Goal: Information Seeking & Learning: Learn about a topic

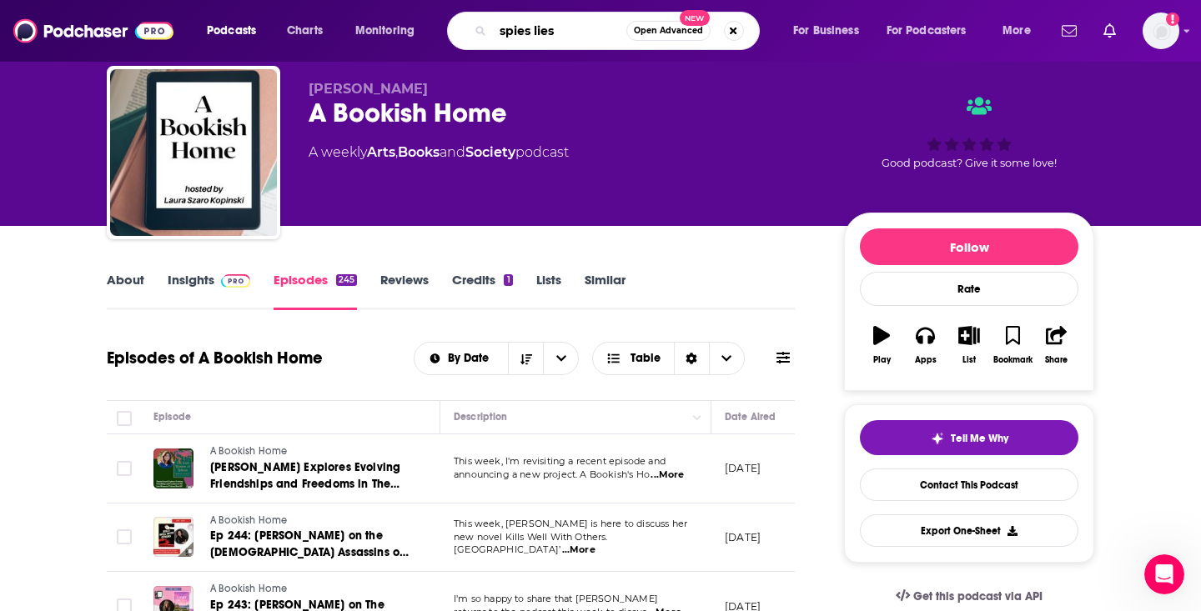
click at [524, 37] on input "spies lies" at bounding box center [559, 31] width 133 height 27
paste input "Spies, Lies and Private Eyes"
type input "Spies, Lies and Private Eyes"
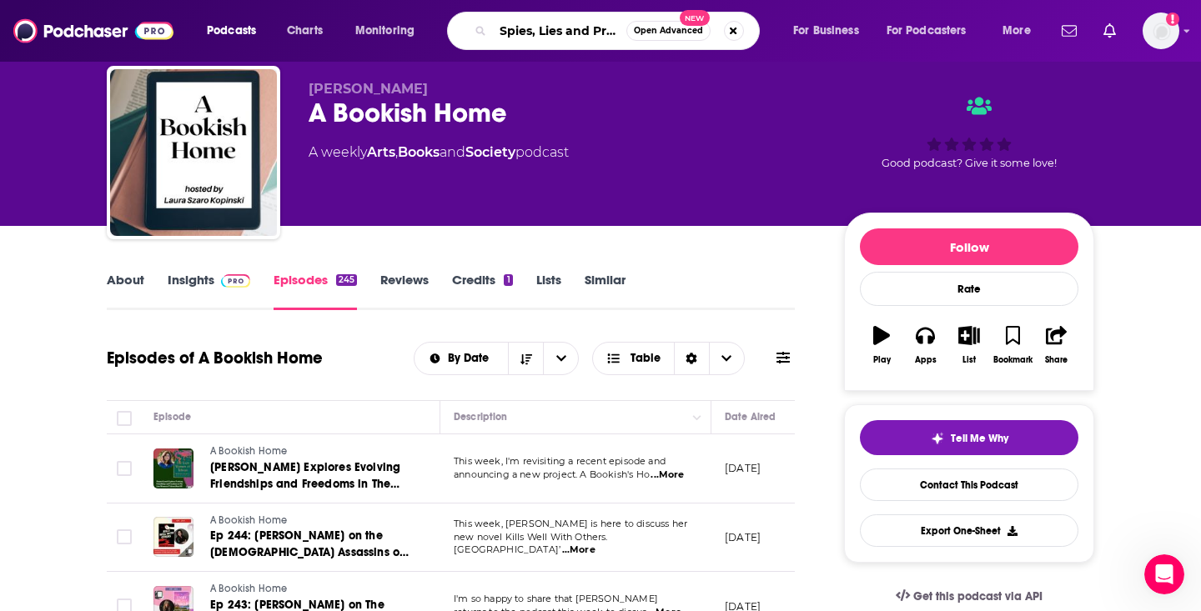
scroll to position [0, 49]
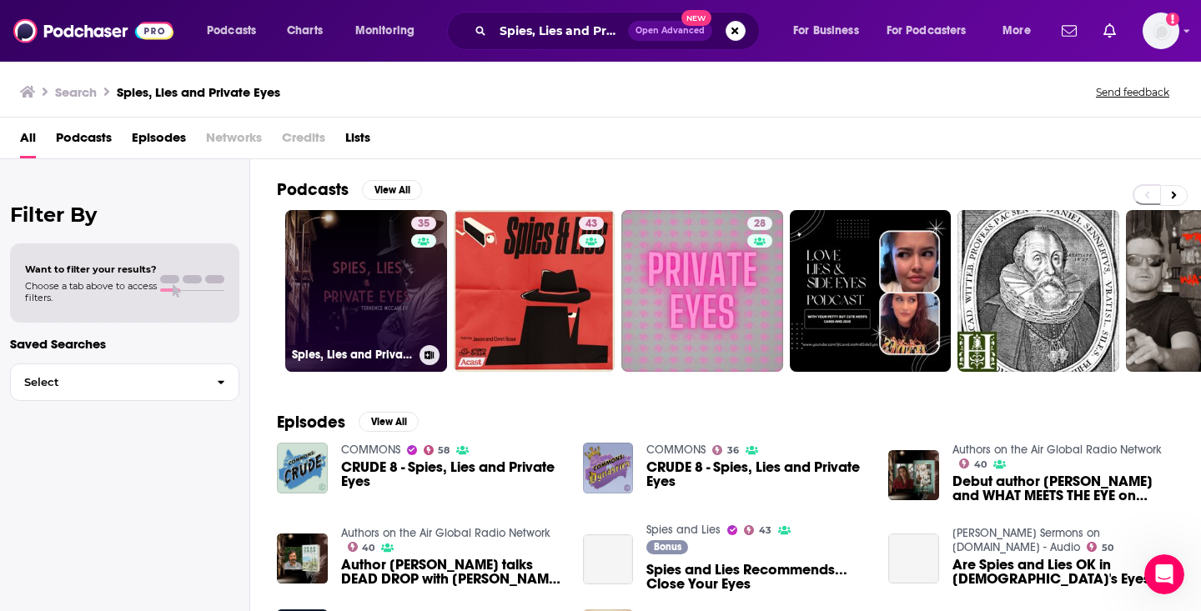
click at [352, 317] on link "35 Spies, Lies and Private Eyes" at bounding box center [366, 291] width 162 height 162
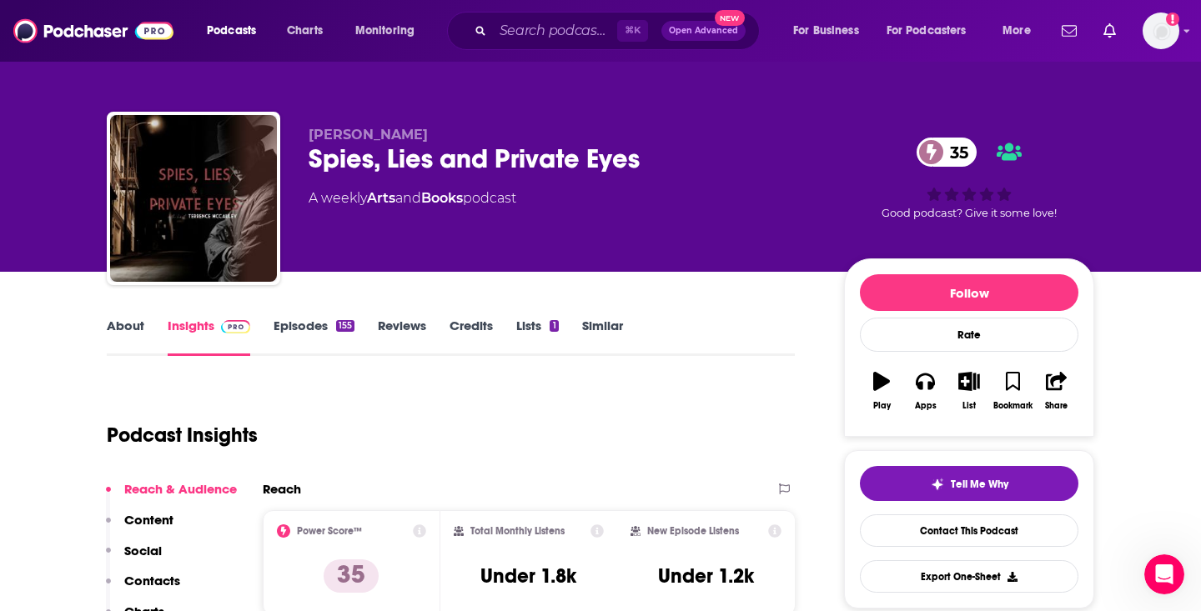
click at [321, 332] on link "Episodes 155" at bounding box center [313, 337] width 81 height 38
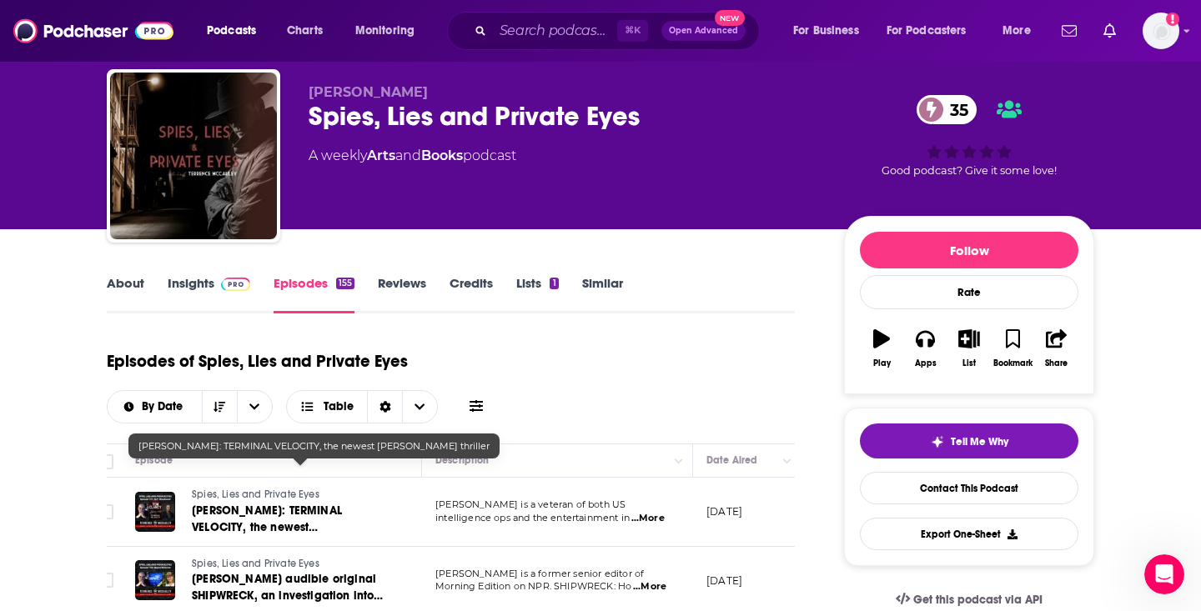
scroll to position [0, 28]
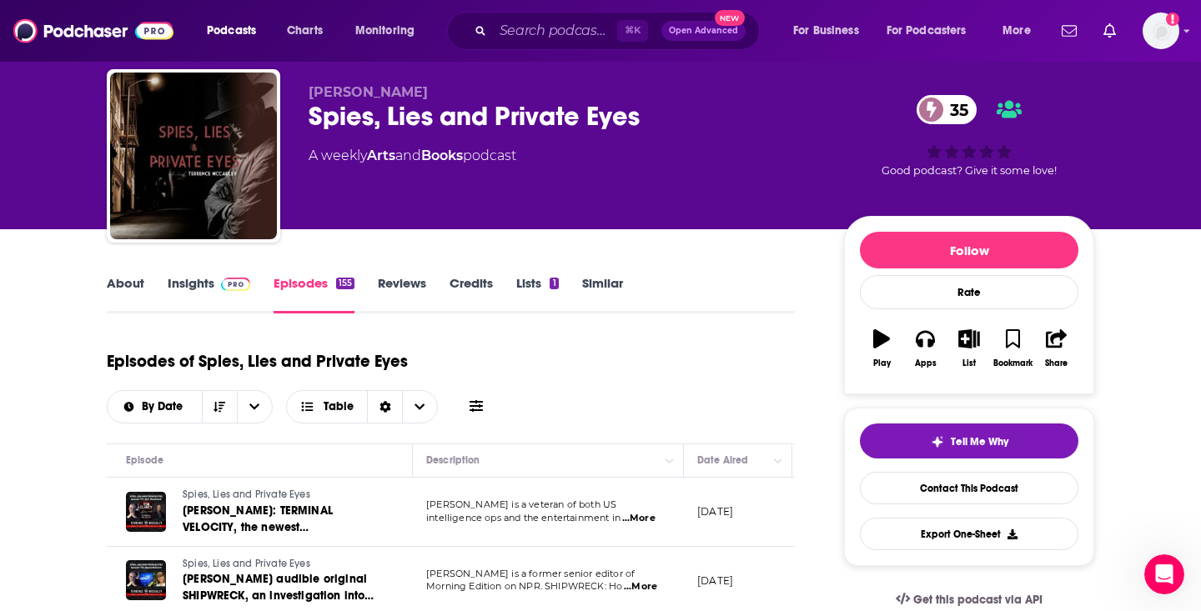
click at [215, 287] on span at bounding box center [232, 283] width 36 height 16
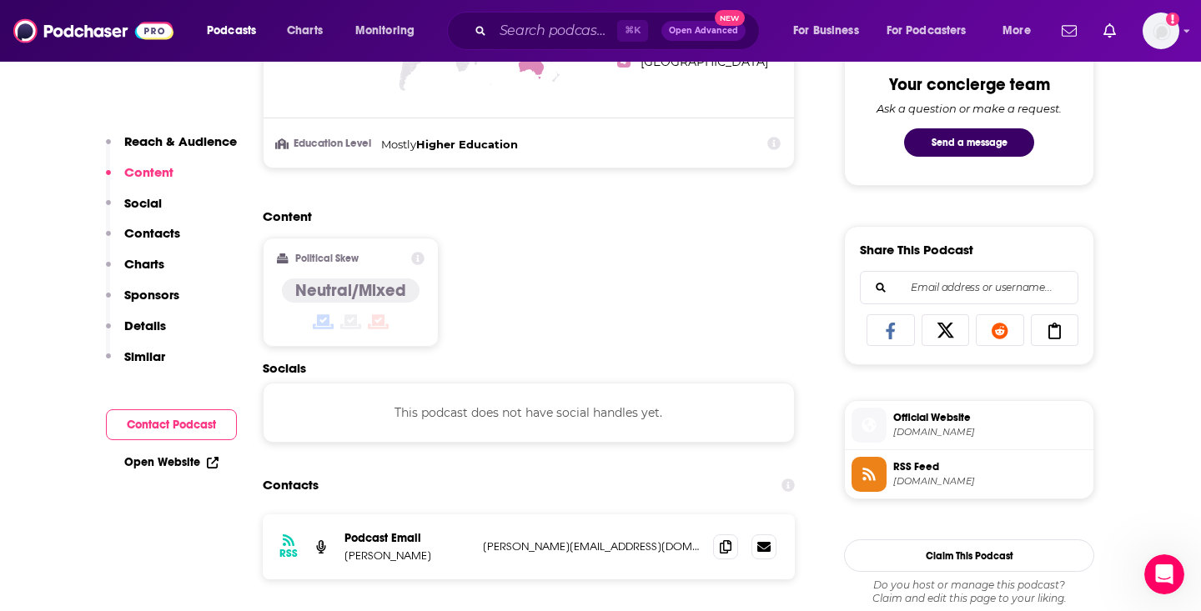
scroll to position [944, 0]
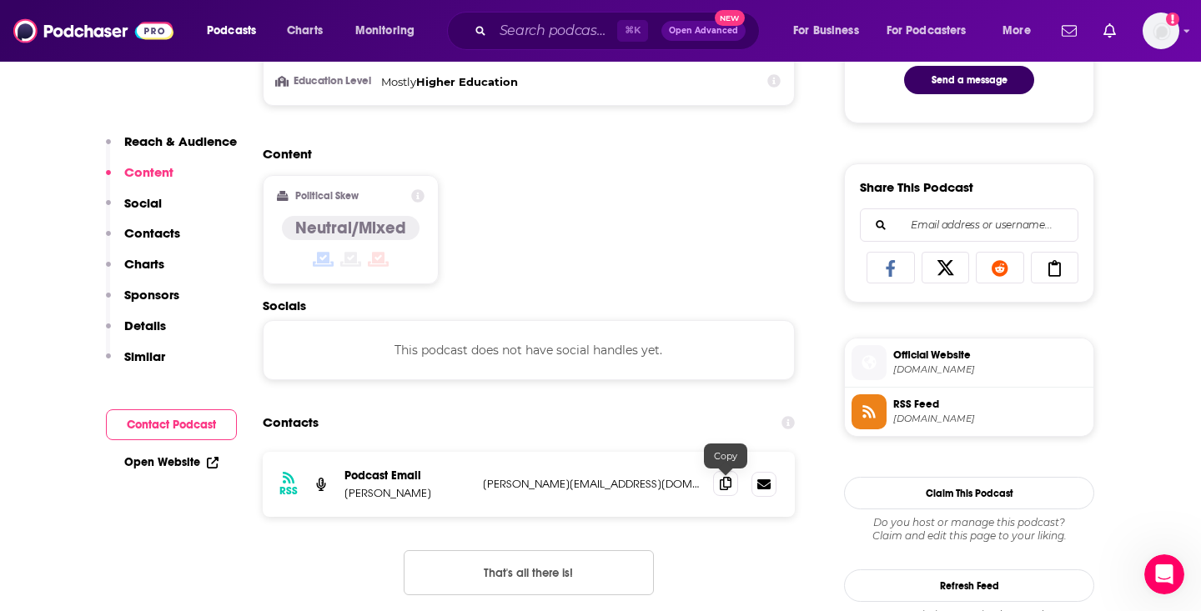
click at [723, 488] on icon at bounding box center [725, 483] width 12 height 13
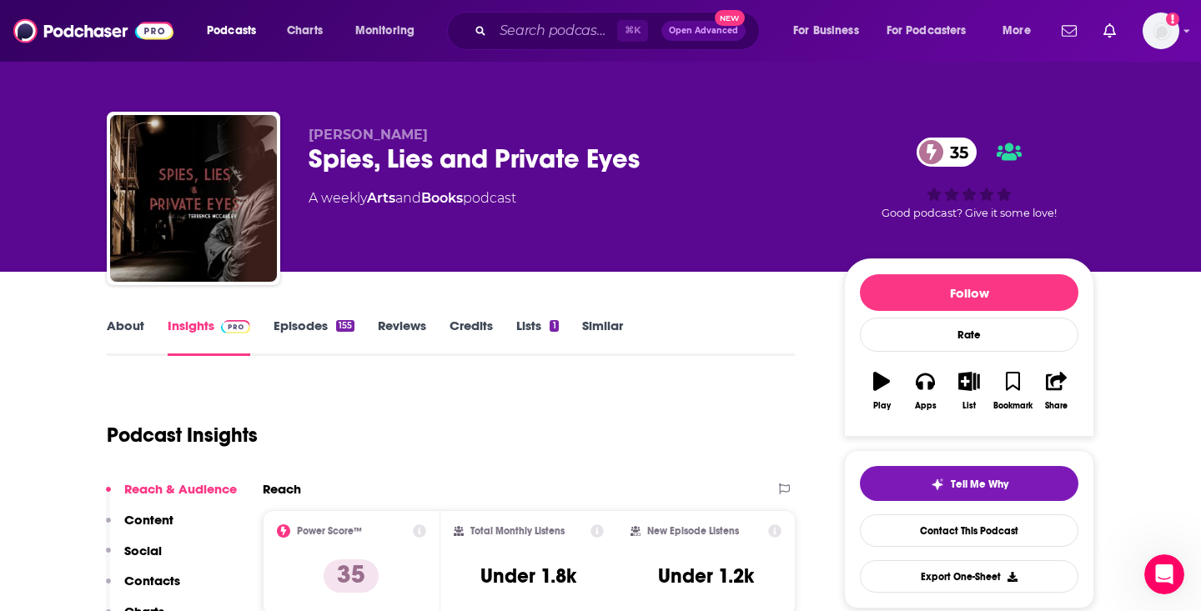
click at [133, 328] on link "About" at bounding box center [126, 337] width 38 height 38
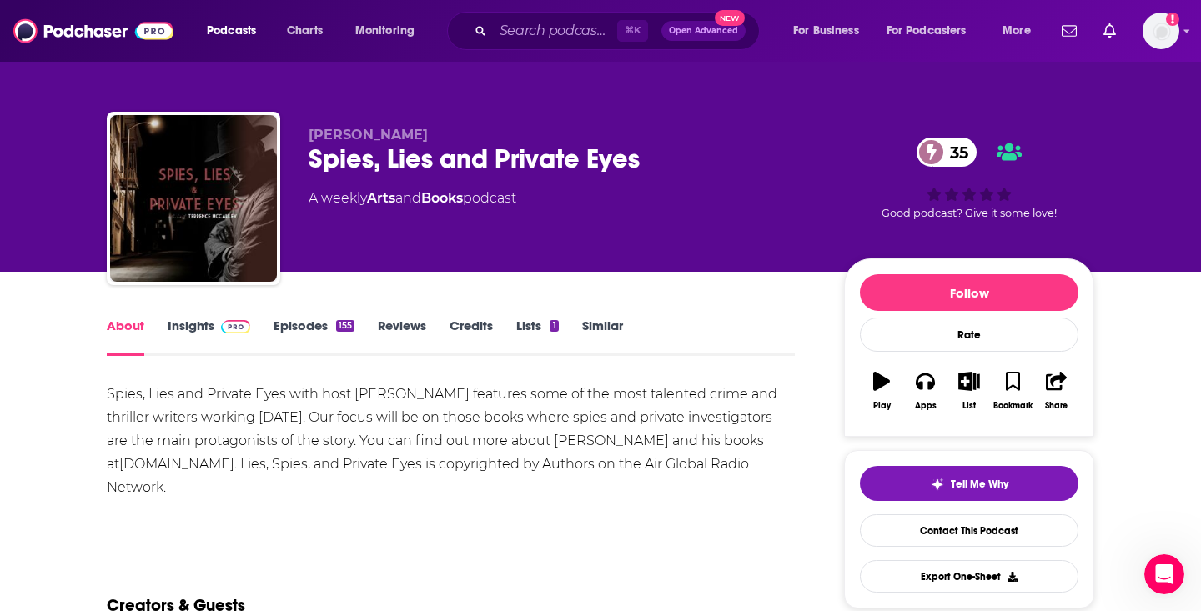
scroll to position [5, 0]
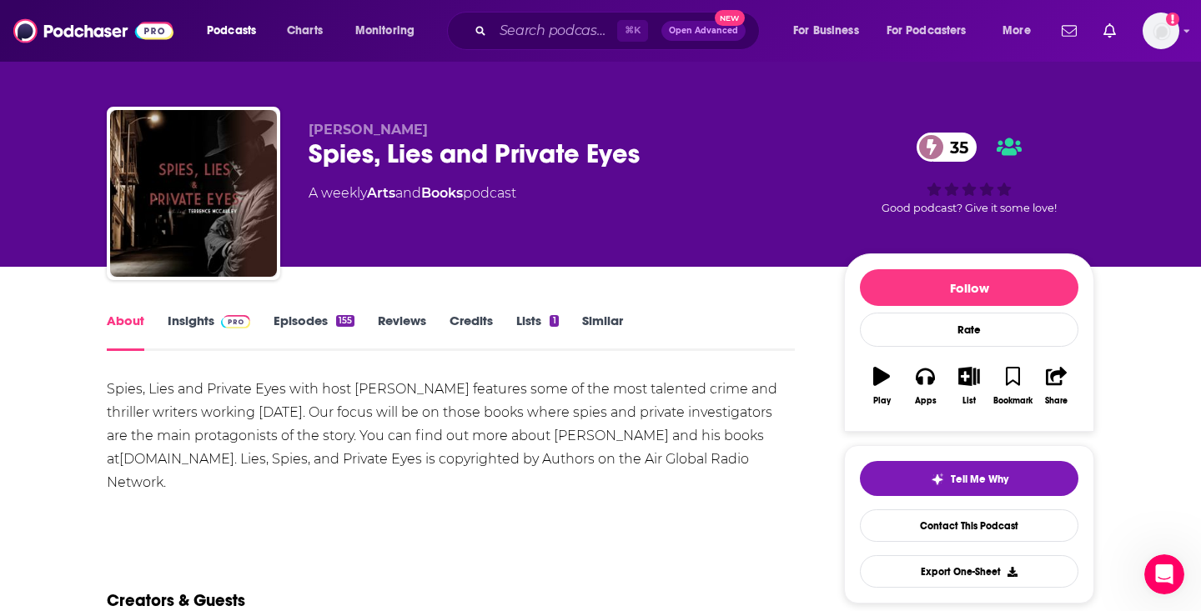
click at [429, 165] on div "Spies, Lies and Private Eyes 35" at bounding box center [562, 154] width 509 height 33
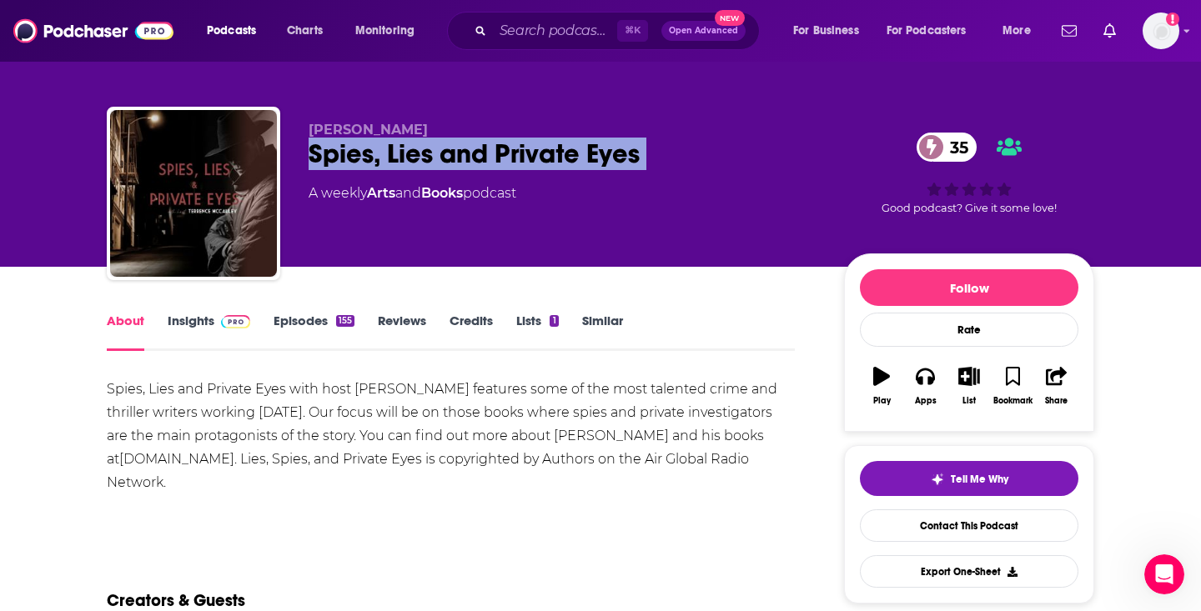
copy div "Spies, Lies and Private Eyes 35"
click at [551, 43] on input "Search podcasts, credits, & more..." at bounding box center [555, 31] width 124 height 27
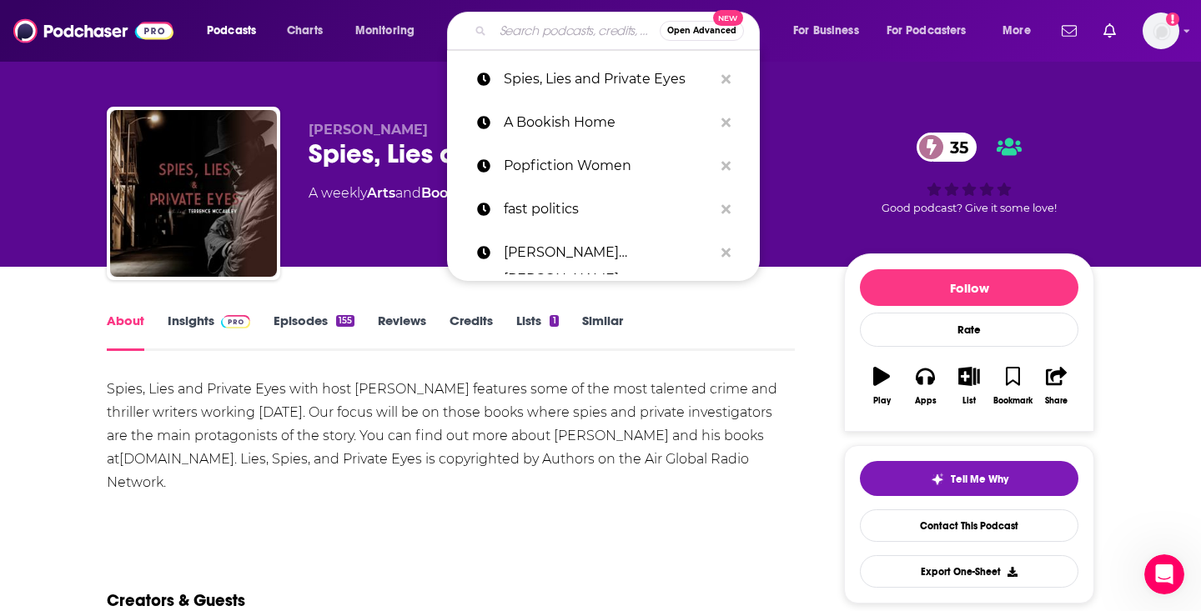
paste input "Murder, Mystery & Mayhem Laced with Morality"
type input "Murder, Mystery & Mayhem Laced with Morality"
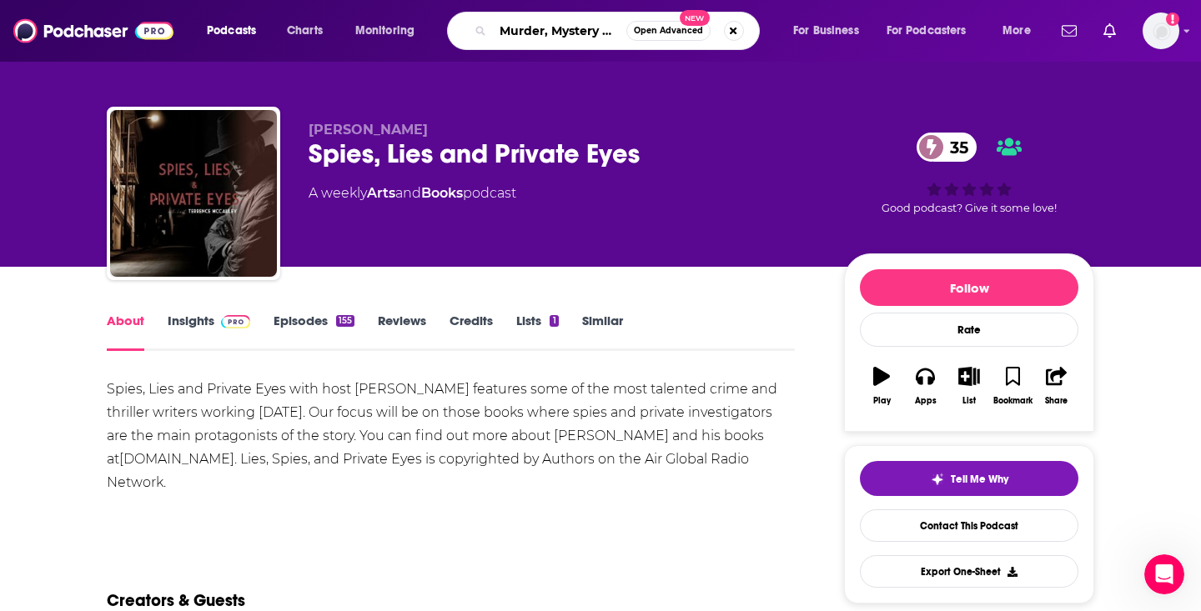
scroll to position [0, 173]
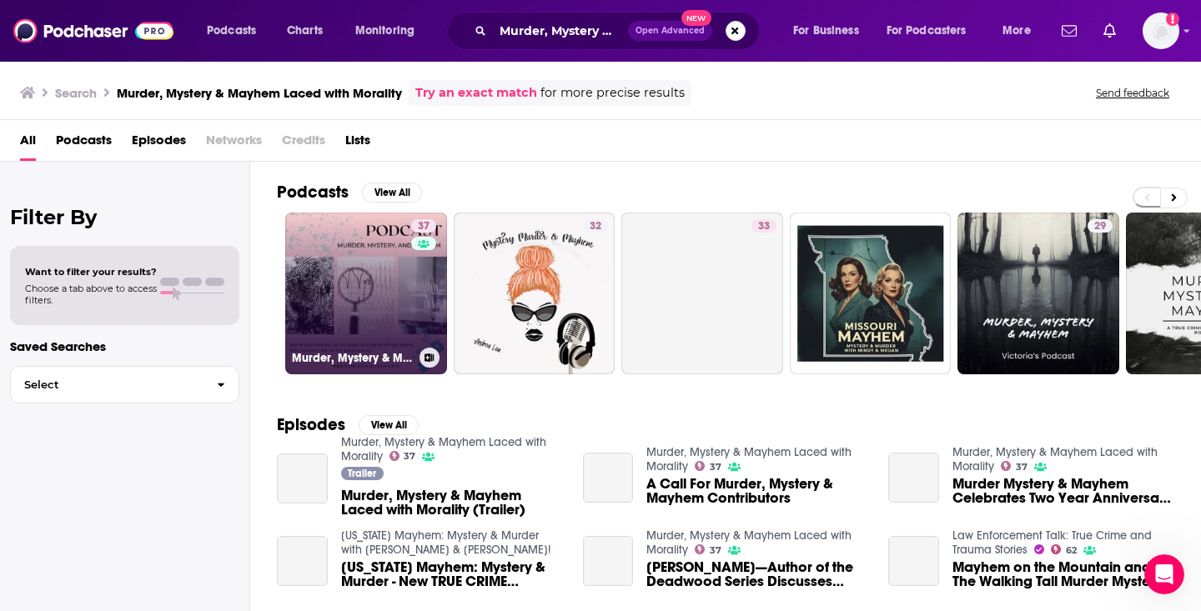
click at [375, 290] on link "37 Murder, Mystery & Mayhem Laced with Morality" at bounding box center [366, 294] width 162 height 162
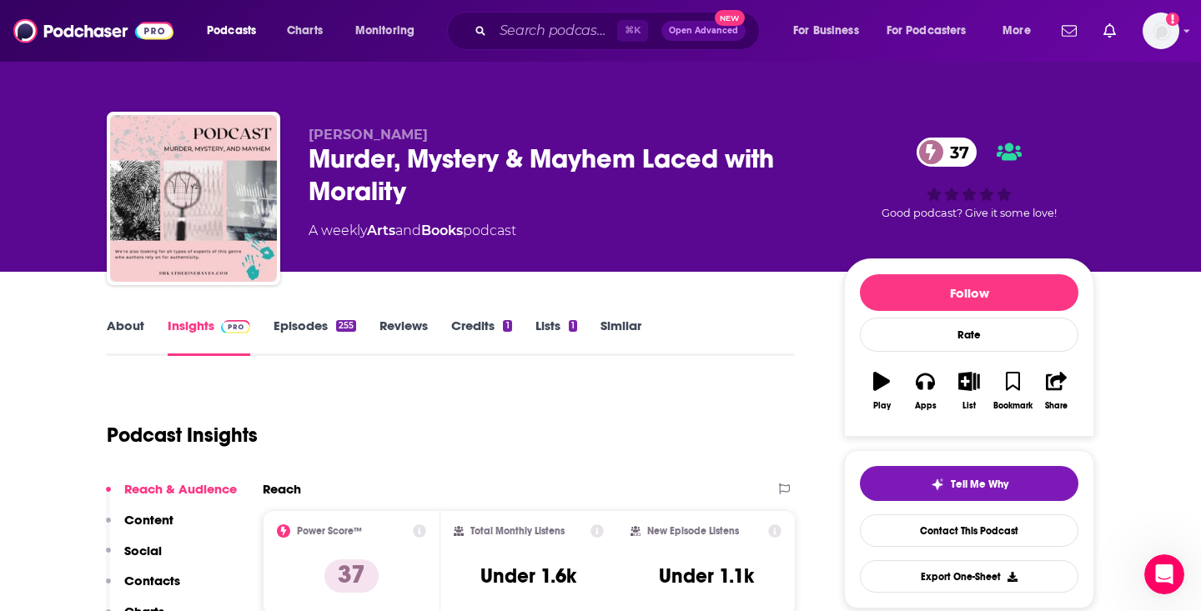
click at [317, 332] on link "Episodes 255" at bounding box center [314, 337] width 83 height 38
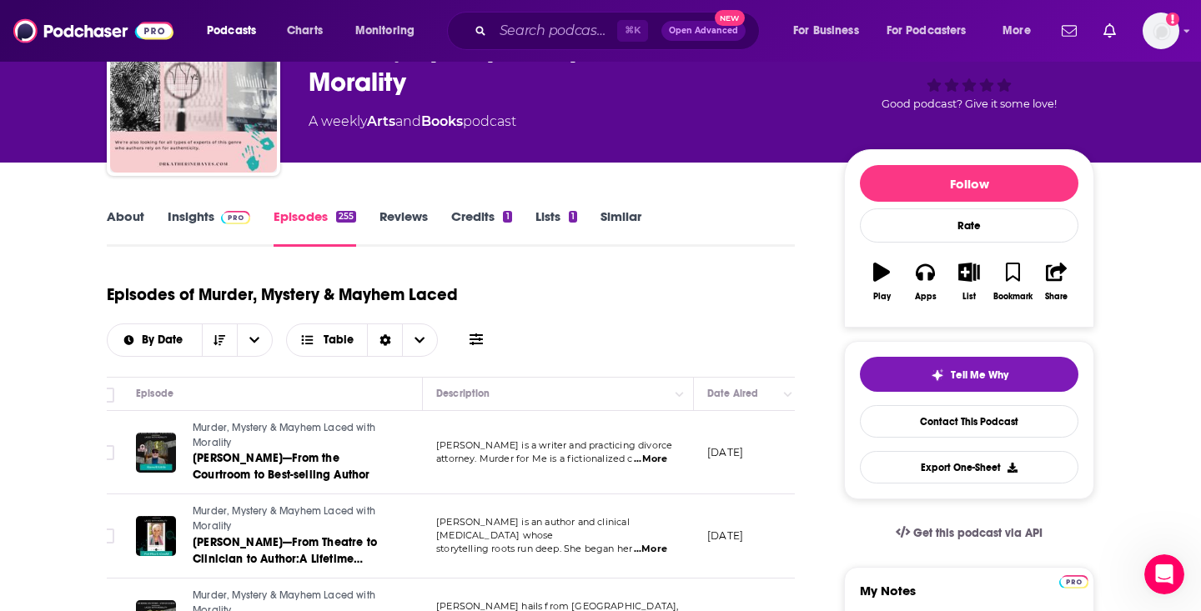
scroll to position [126, 0]
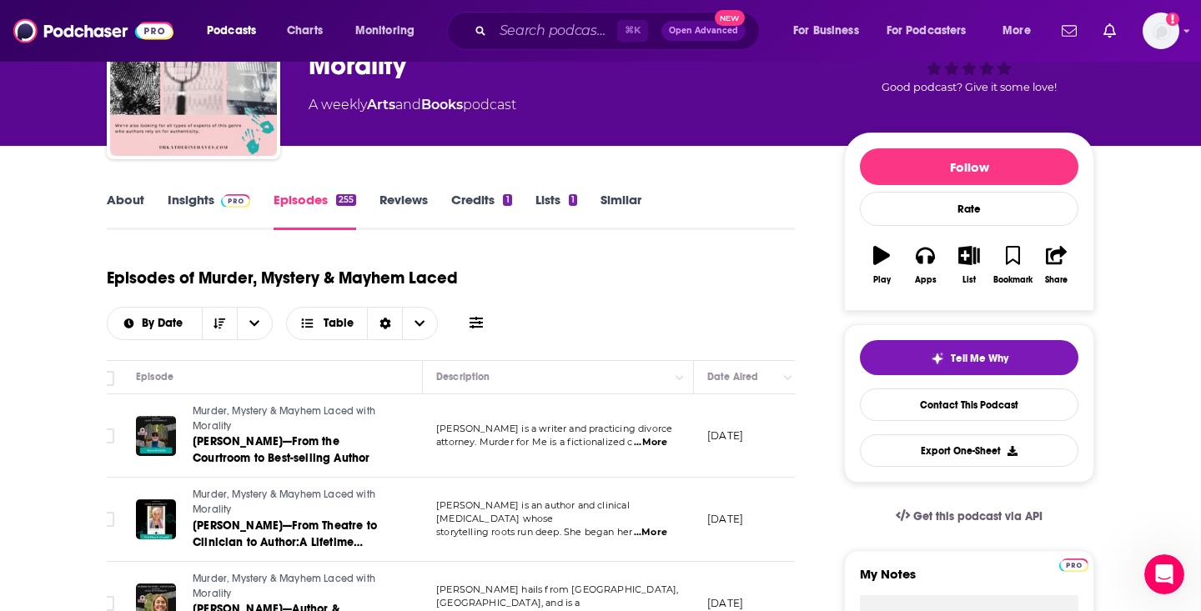
click at [194, 199] on link "Insights" at bounding box center [209, 211] width 83 height 38
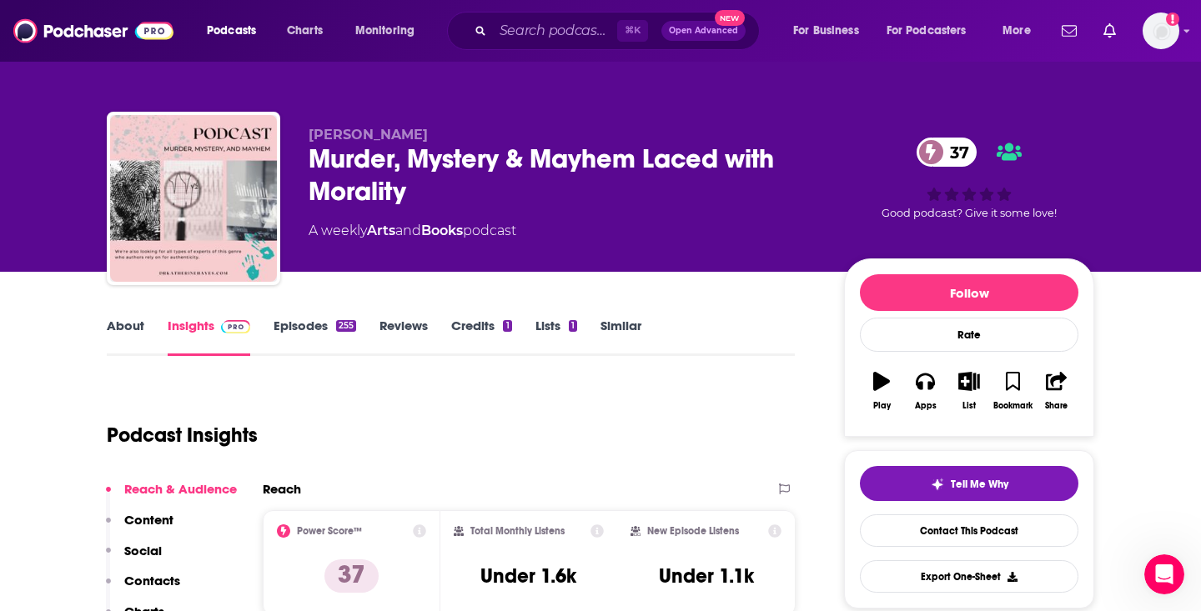
click at [131, 329] on link "About" at bounding box center [126, 337] width 38 height 38
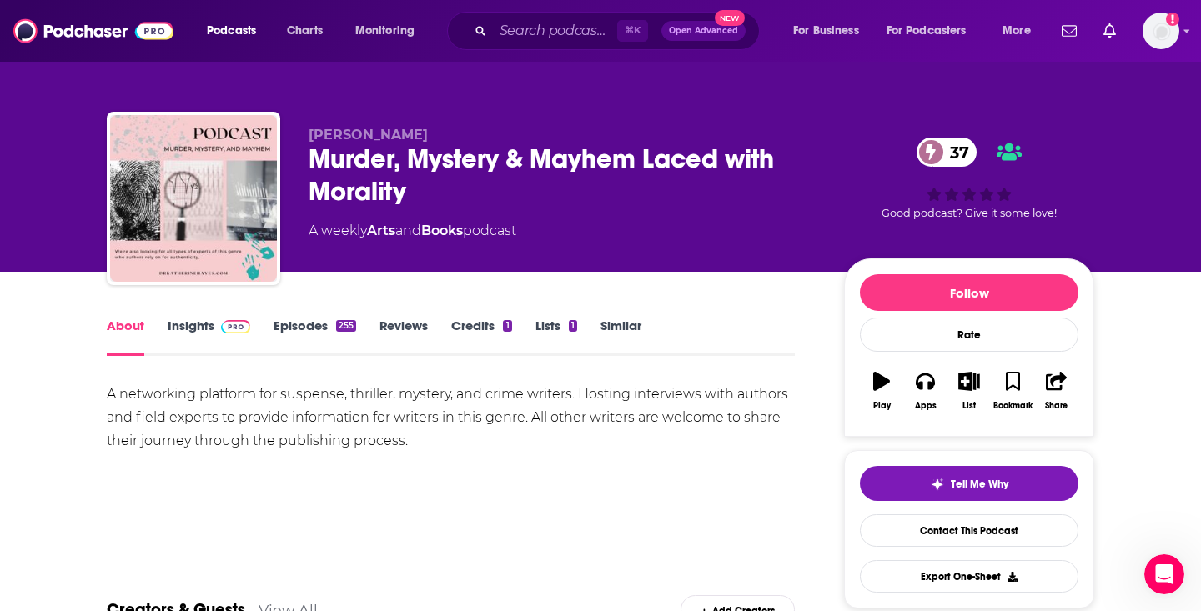
click at [373, 180] on div "Murder, Mystery & Mayhem Laced with Morality 37" at bounding box center [562, 175] width 509 height 65
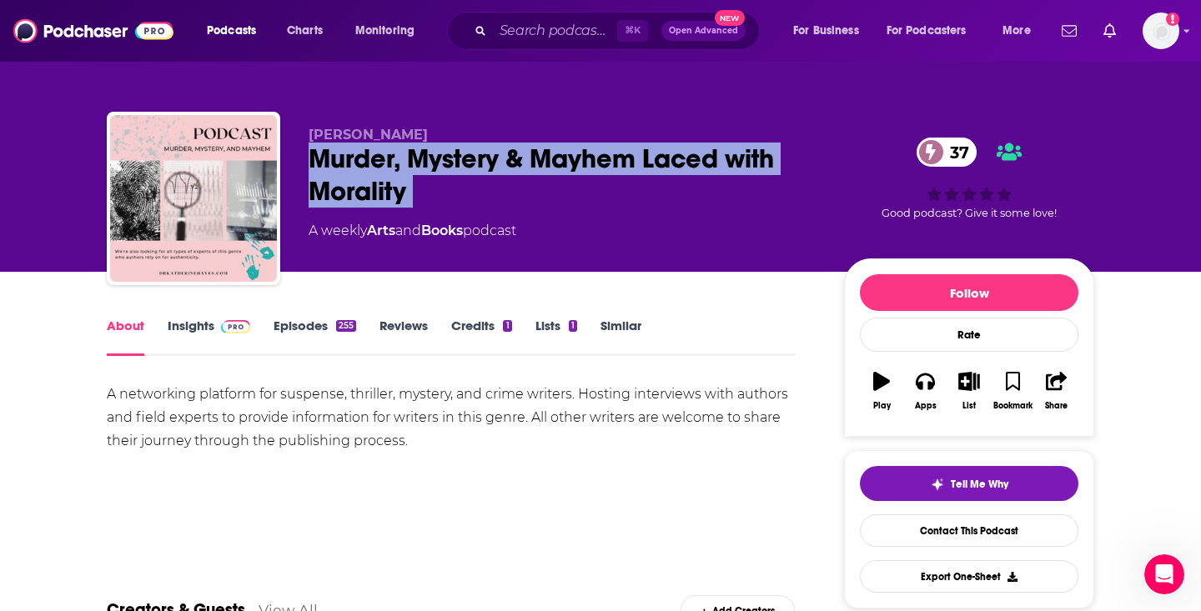
click at [373, 180] on div "Murder, Mystery & Mayhem Laced with Morality 37" at bounding box center [562, 175] width 509 height 65
copy div "Murder, Mystery & Mayhem Laced with Morality 37"
